Goal: Find specific page/section: Find specific page/section

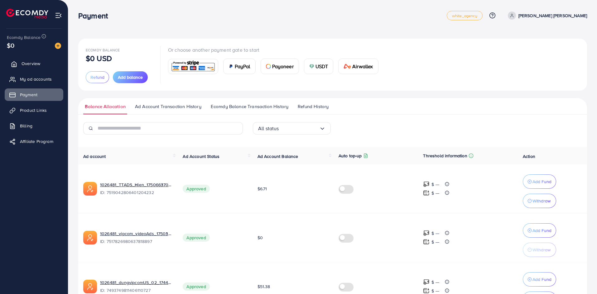
click at [38, 64] on span "Overview" at bounding box center [30, 63] width 19 height 6
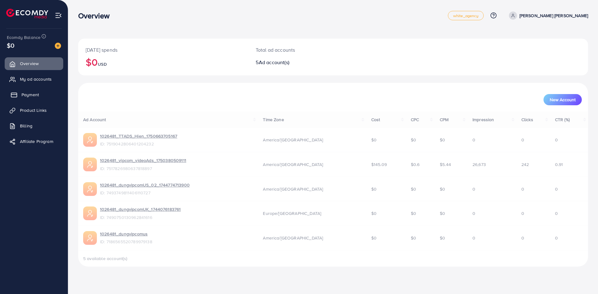
click at [35, 93] on span "Payment" at bounding box center [29, 95] width 17 height 6
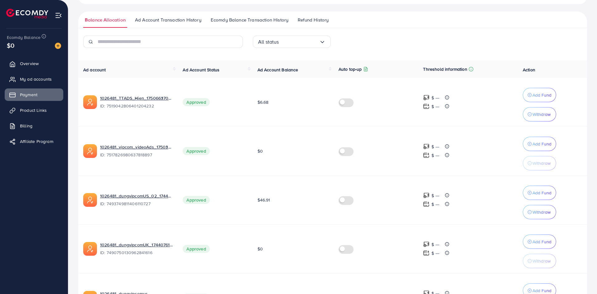
scroll to position [125, 0]
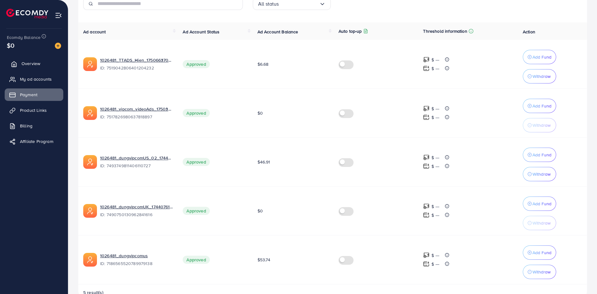
click at [34, 64] on span "Overview" at bounding box center [30, 63] width 19 height 6
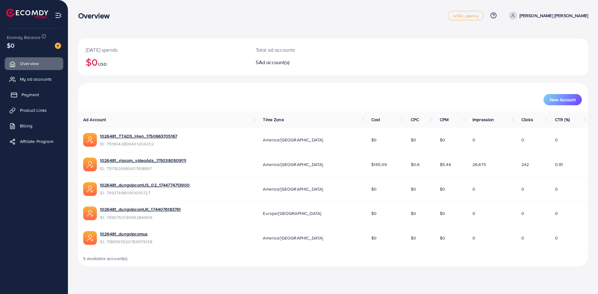
click at [32, 93] on span "Payment" at bounding box center [29, 95] width 17 height 6
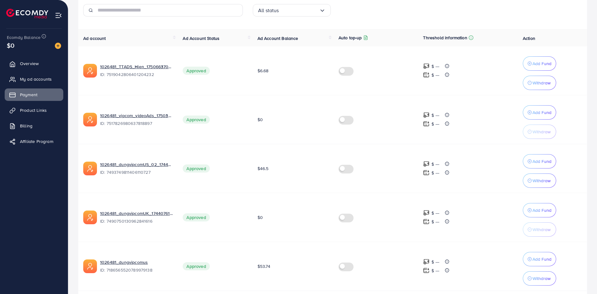
scroll to position [125, 0]
